Goal: Navigation & Orientation: Find specific page/section

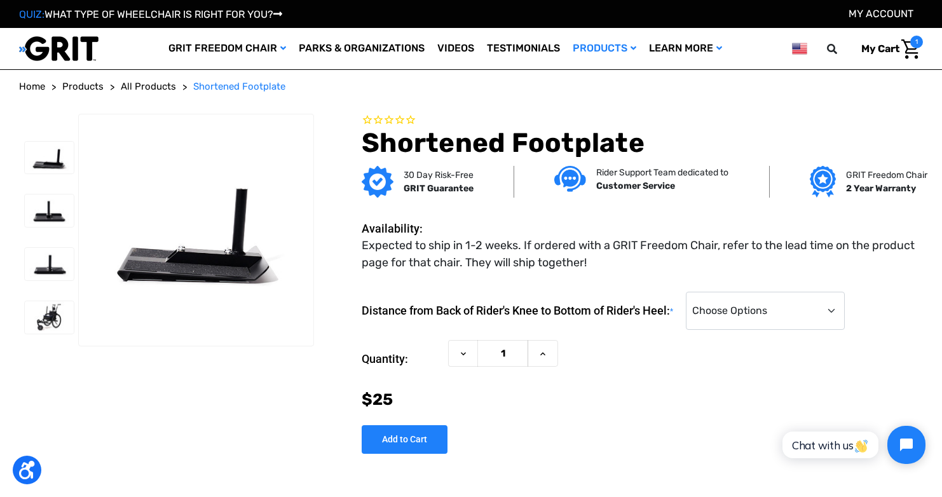
click at [167, 90] on span "All Products" at bounding box center [148, 86] width 55 height 11
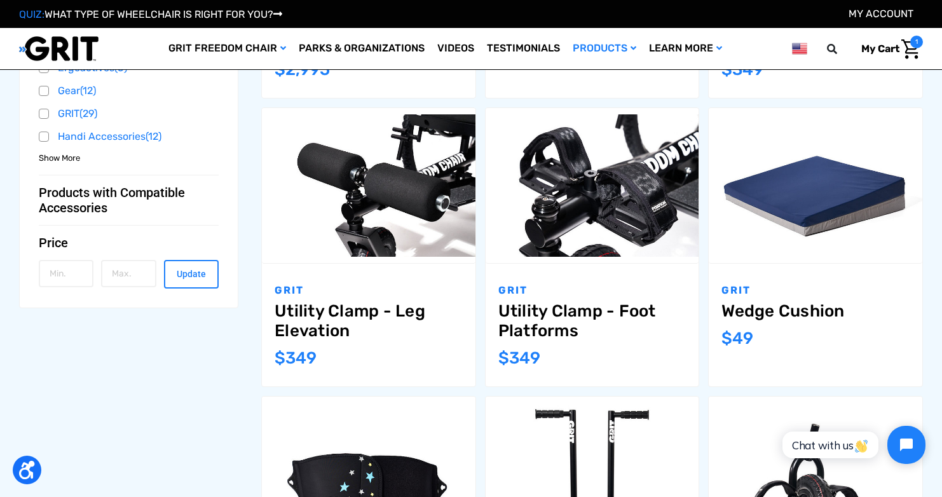
scroll to position [732, 0]
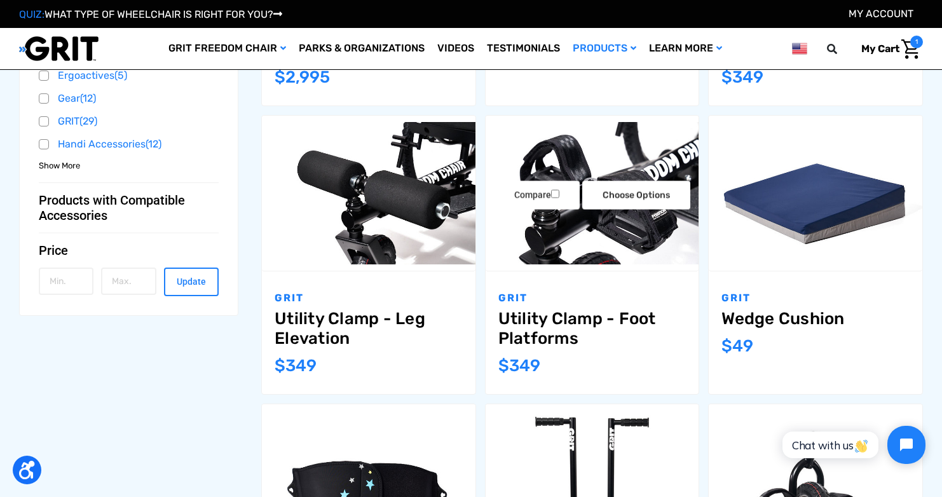
click at [641, 240] on img "Utility Clamp - Foot Platforms,$349.00\a" at bounding box center [593, 193] width 214 height 142
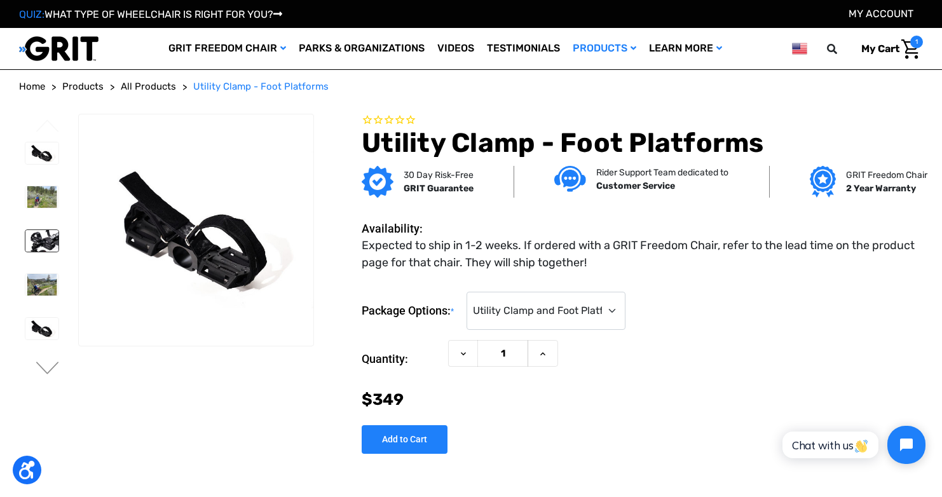
click at [45, 241] on img at bounding box center [41, 241] width 33 height 22
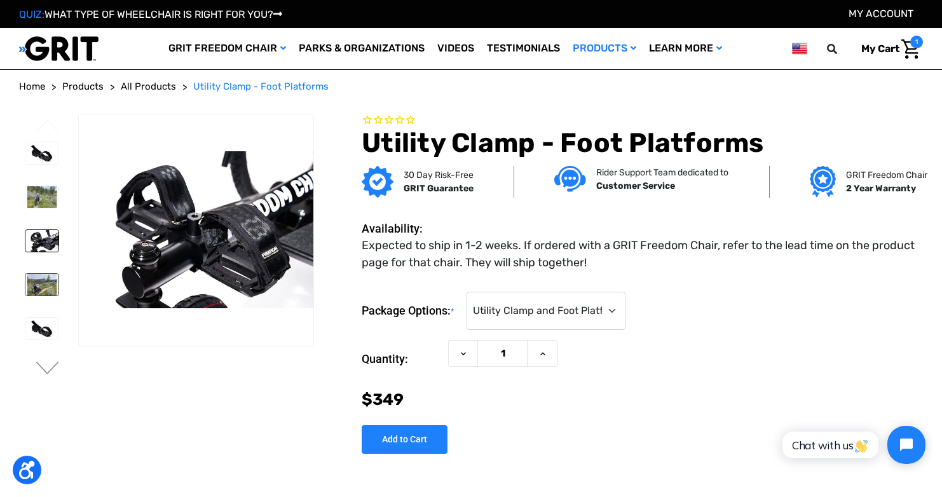
scroll to position [3, 0]
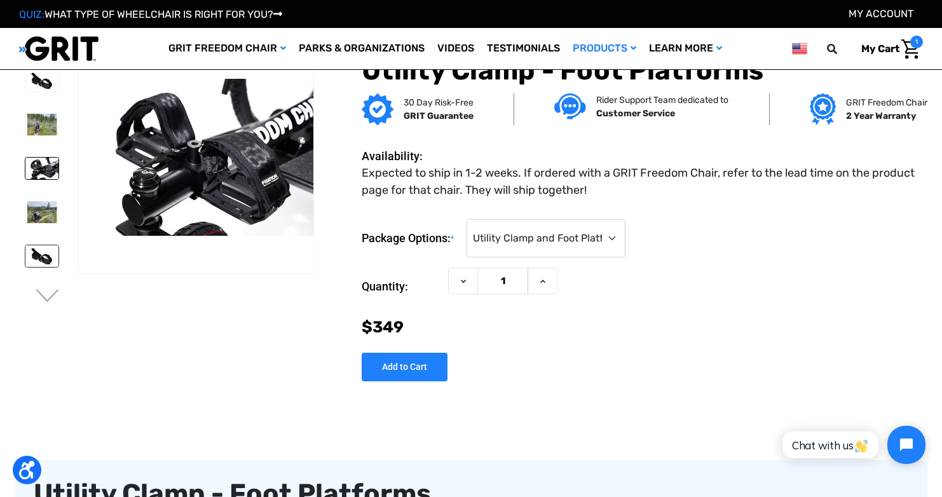
click at [36, 256] on img at bounding box center [41, 256] width 33 height 22
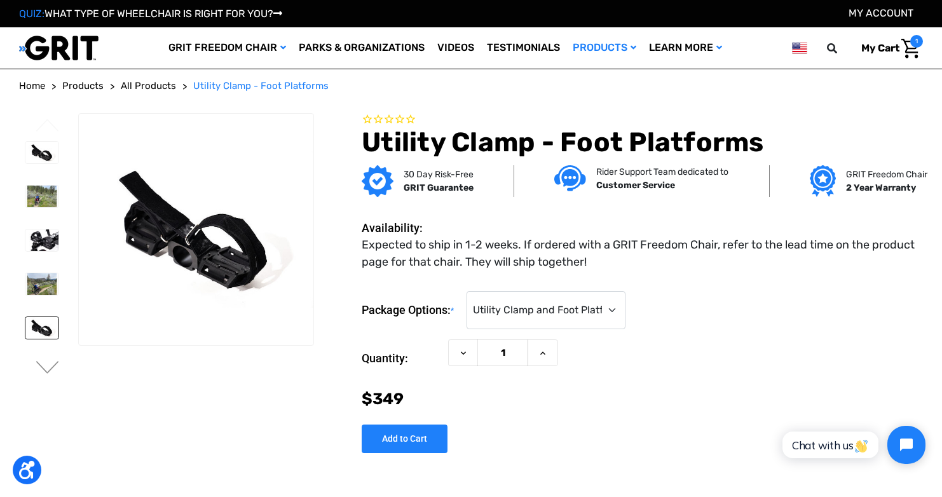
scroll to position [0, 0]
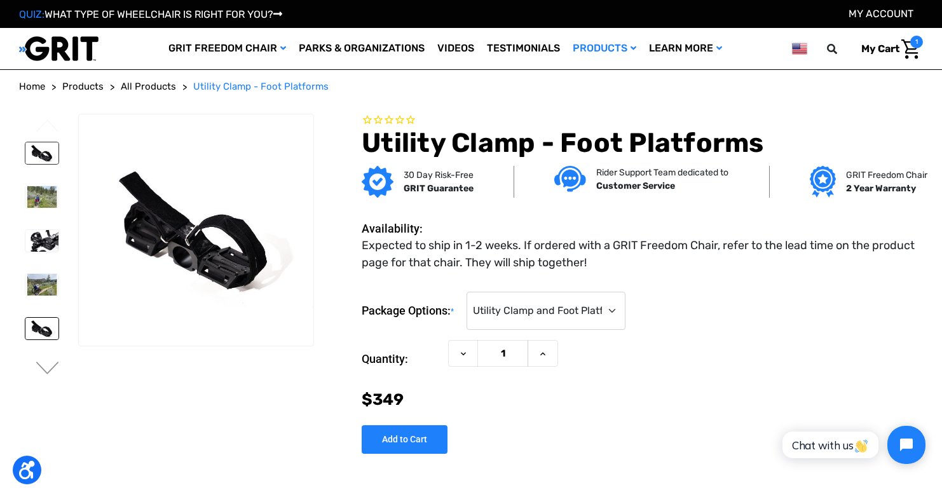
click at [35, 158] on img at bounding box center [41, 153] width 33 height 22
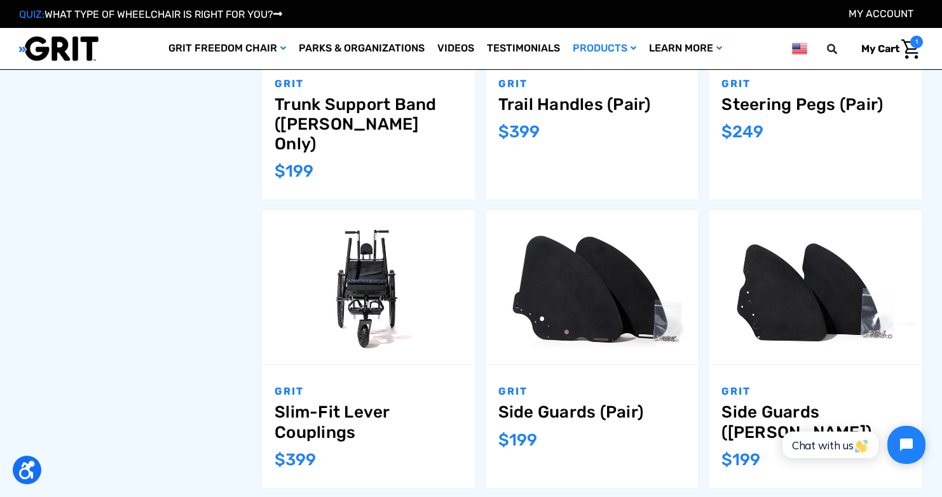
scroll to position [1235, 0]
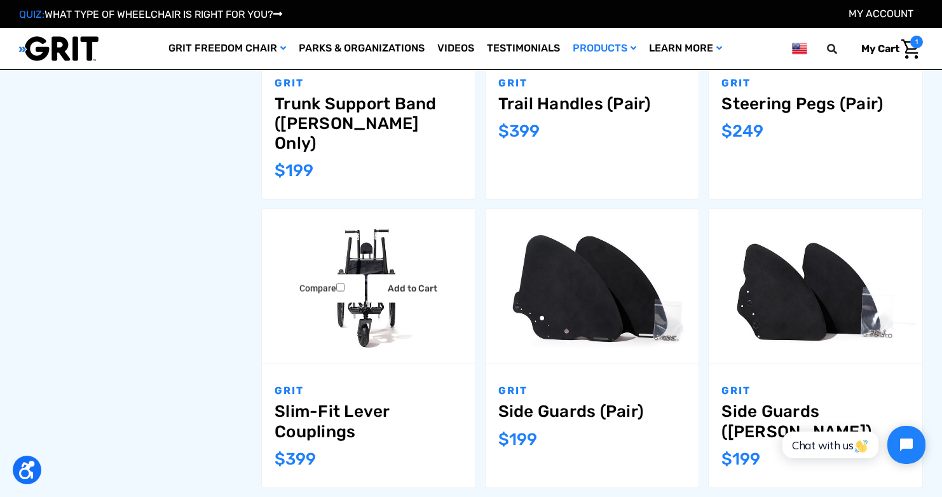
click at [312, 403] on link "Slim-Fit Lever Couplings" at bounding box center [369, 421] width 188 height 39
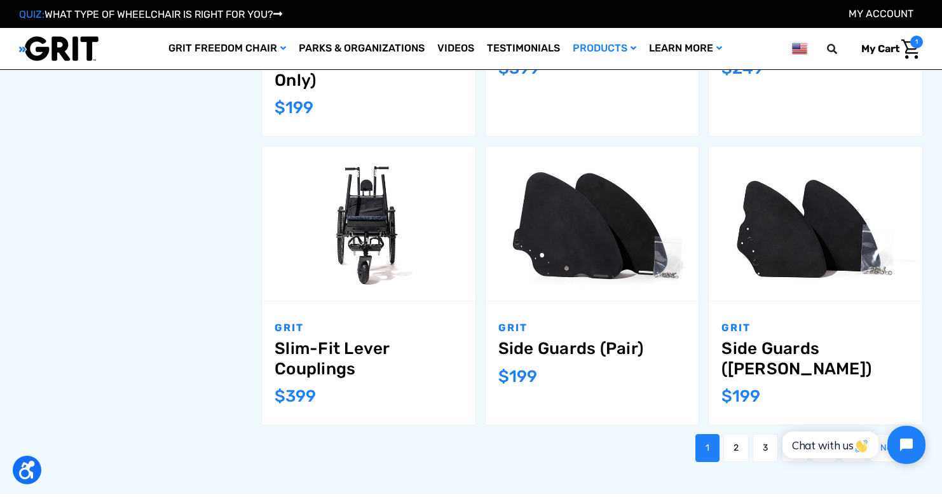
scroll to position [1300, 0]
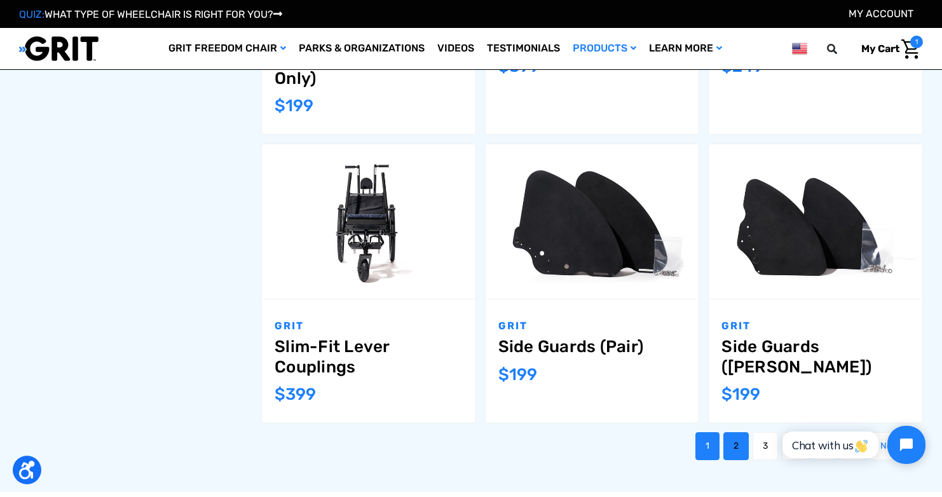
click at [730, 432] on link "2" at bounding box center [735, 446] width 25 height 28
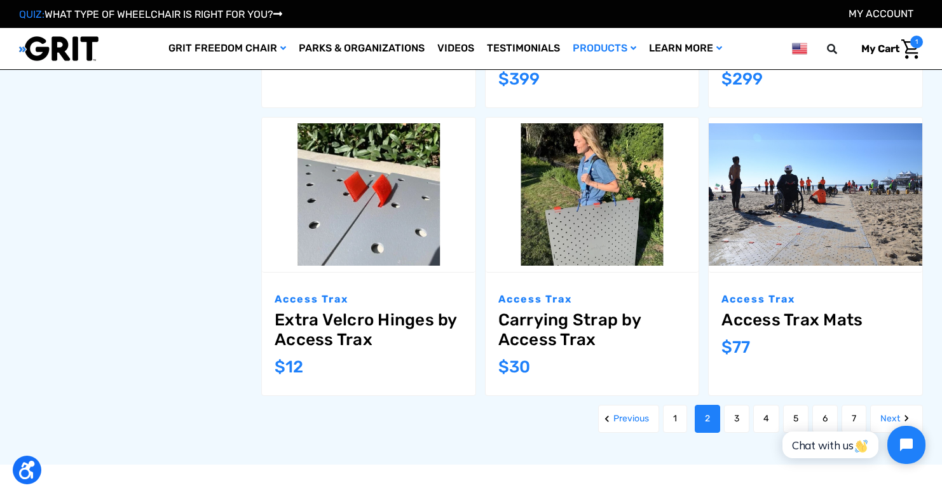
scroll to position [1282, 0]
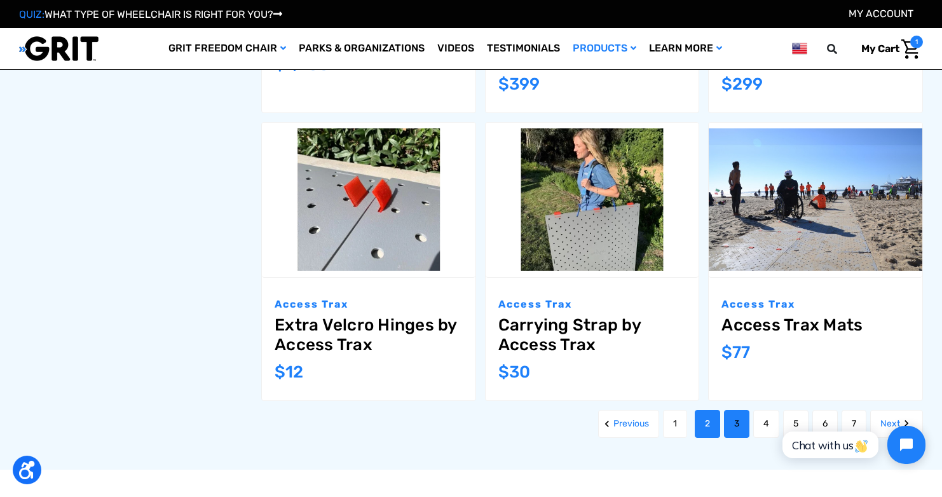
click at [744, 425] on link "3" at bounding box center [736, 424] width 25 height 28
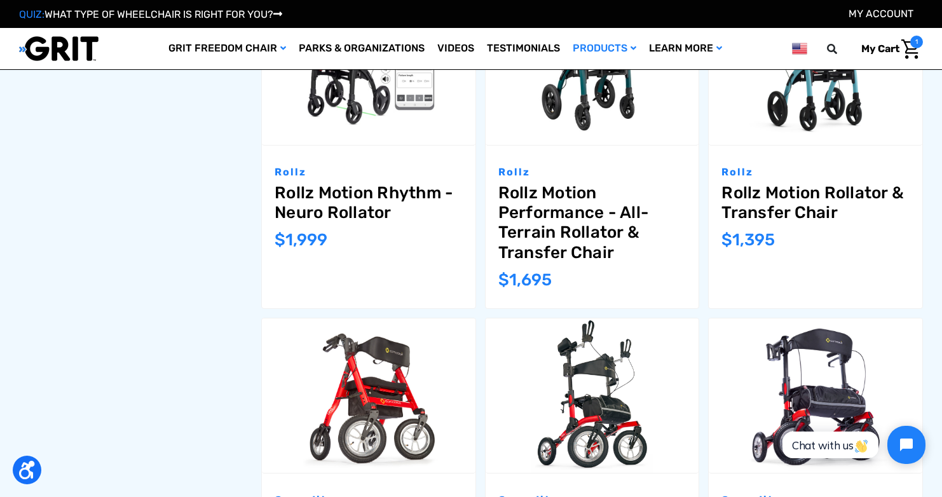
scroll to position [1457, 0]
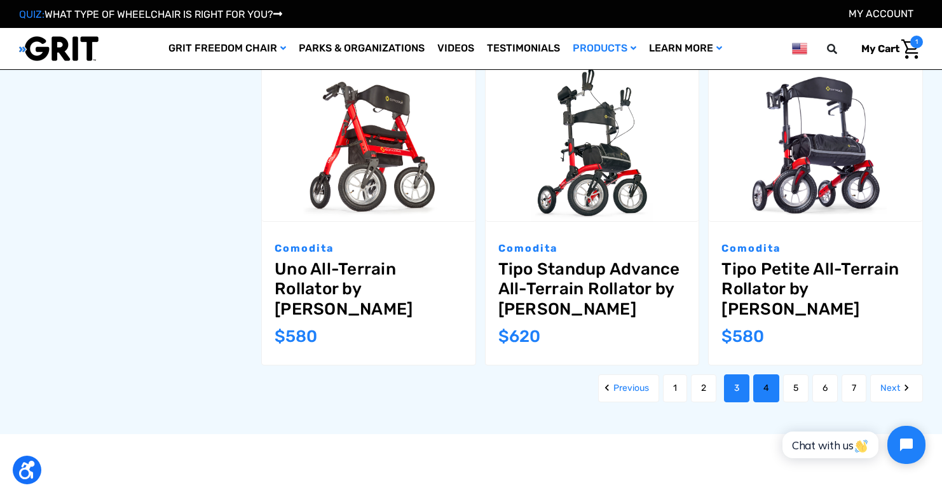
click at [753, 374] on link "4" at bounding box center [766, 388] width 26 height 28
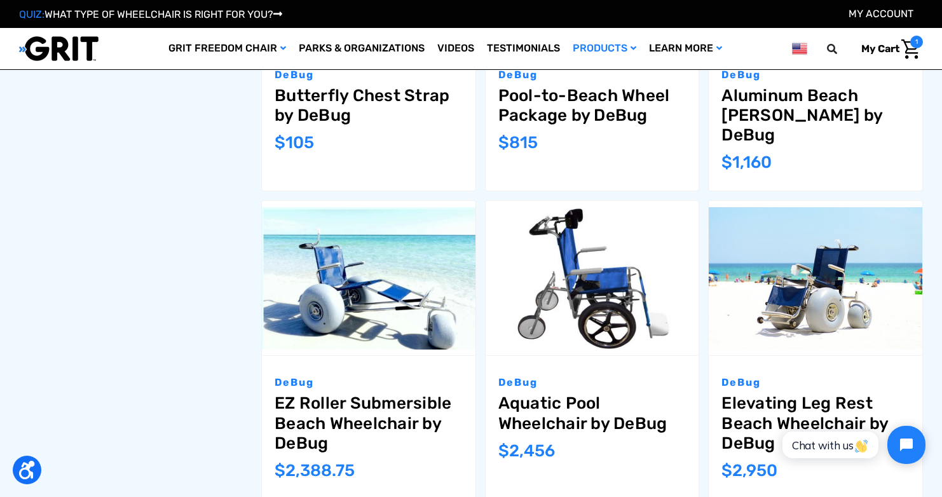
scroll to position [1284, 0]
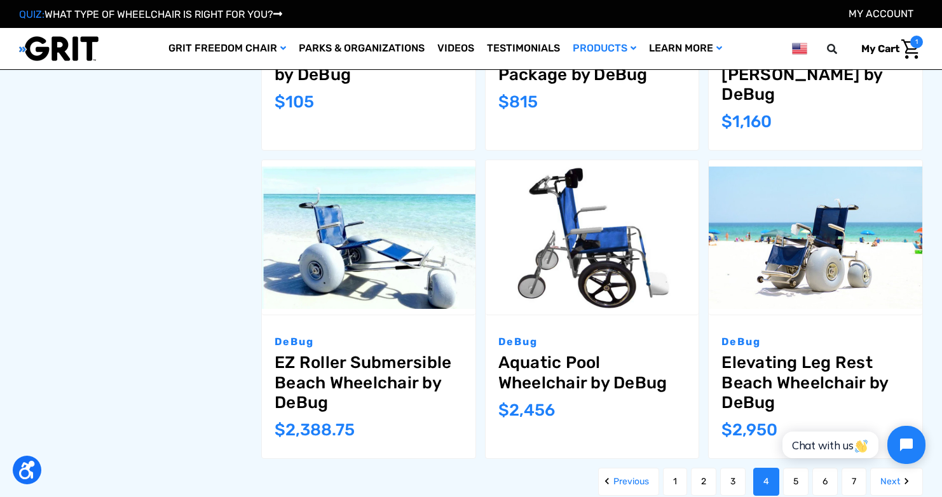
click at [796, 466] on html "Chat with us" at bounding box center [852, 445] width 168 height 60
click at [793, 466] on html "Chat with us" at bounding box center [852, 445] width 168 height 60
click at [784, 461] on html "Chat with us" at bounding box center [852, 445] width 168 height 60
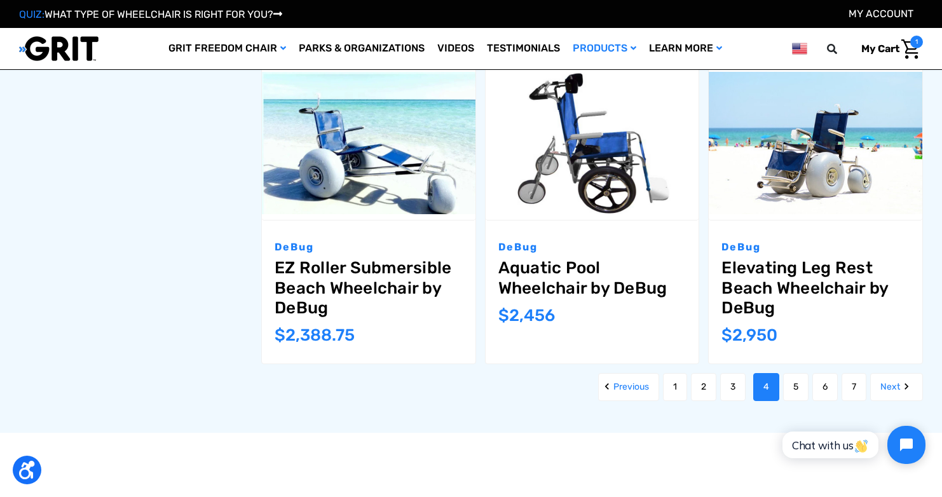
scroll to position [1397, 0]
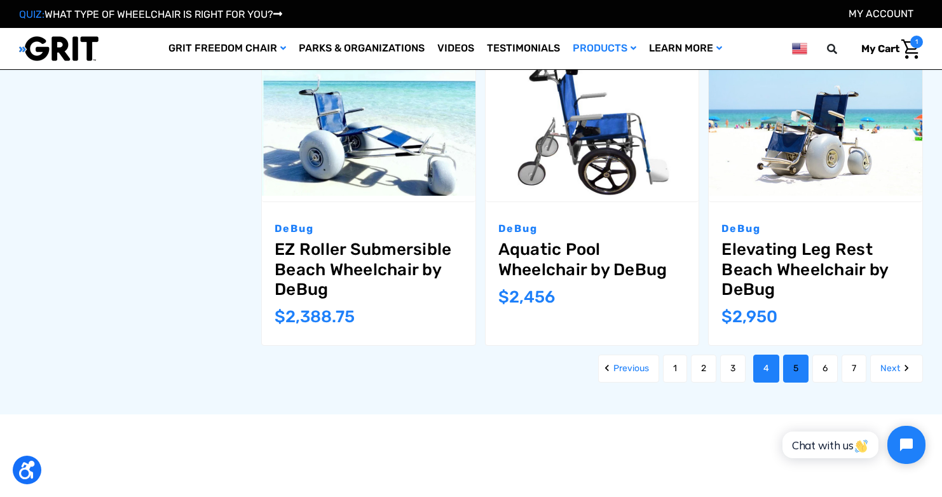
click at [798, 355] on link "5" at bounding box center [795, 369] width 25 height 28
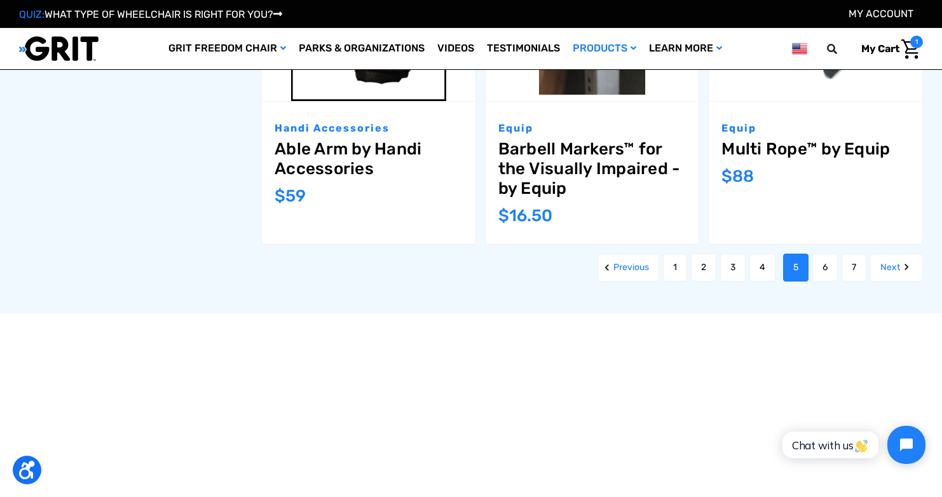
scroll to position [1547, 0]
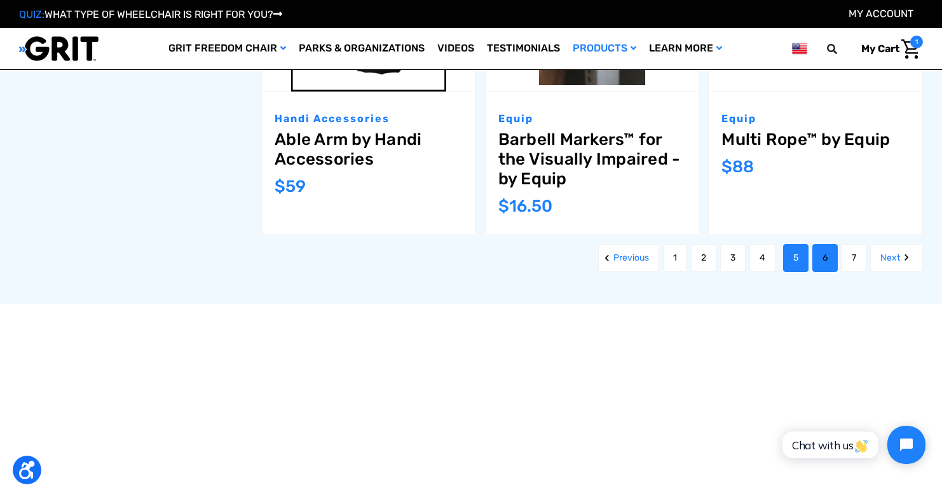
click at [817, 264] on link "6" at bounding box center [824, 258] width 25 height 28
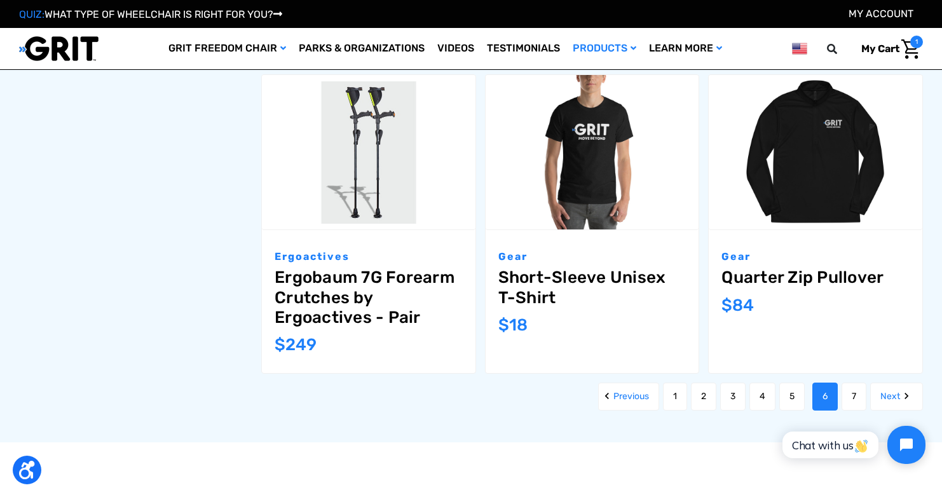
scroll to position [1409, 0]
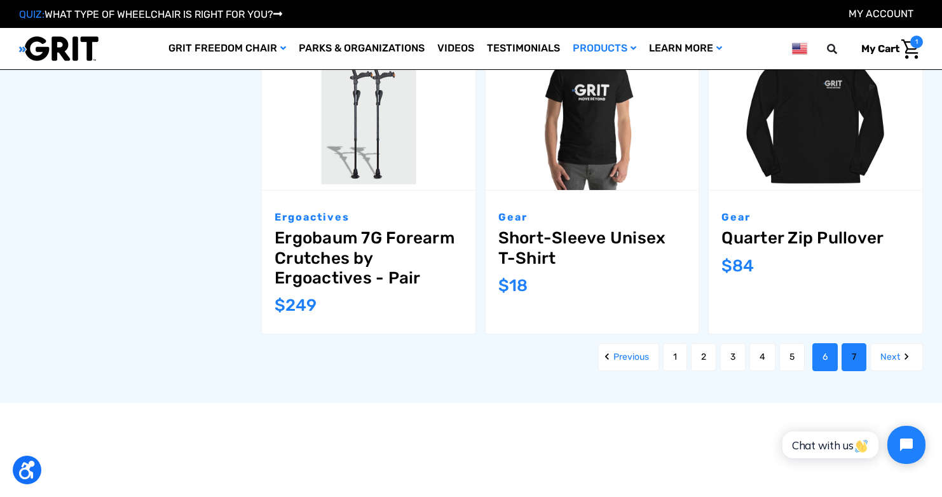
click at [853, 350] on link "7" at bounding box center [853, 357] width 25 height 28
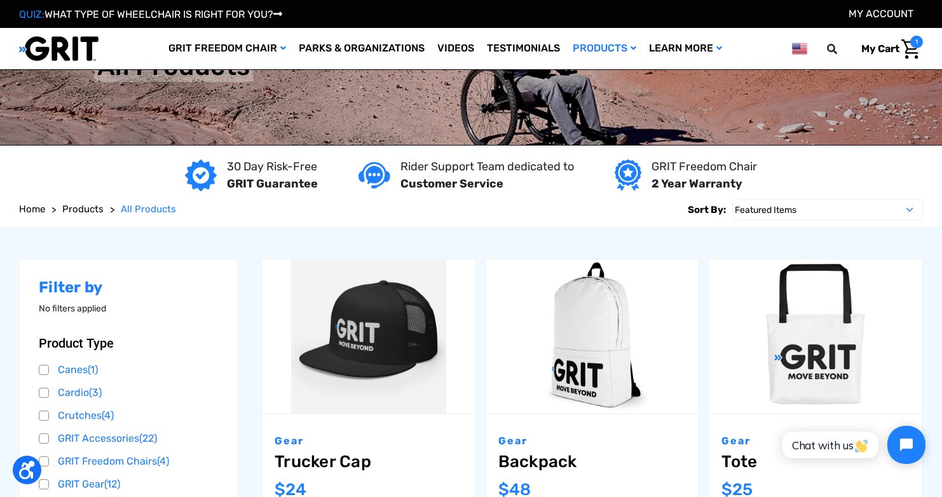
scroll to position [29, 0]
